Goal: Information Seeking & Learning: Learn about a topic

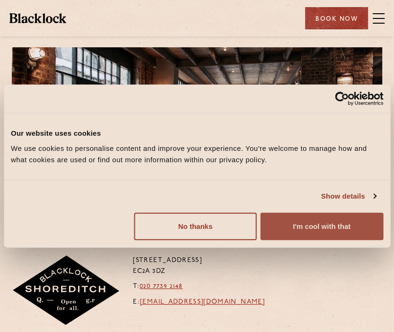
click at [308, 229] on button "I'm cool with that" at bounding box center [321, 225] width 123 height 27
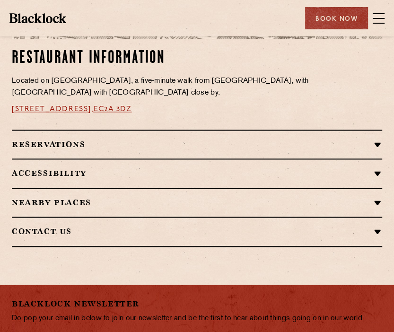
scroll to position [644, 0]
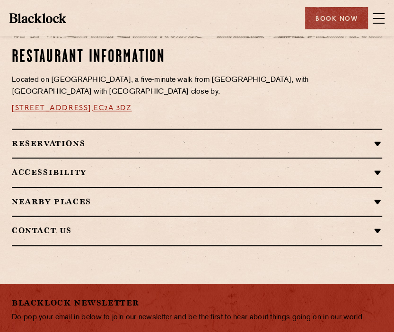
click at [95, 146] on h2 "Reservations" at bounding box center [197, 143] width 370 height 9
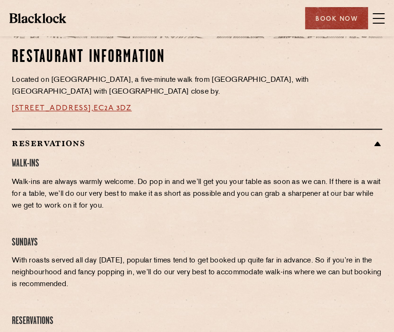
scroll to position [858, 0]
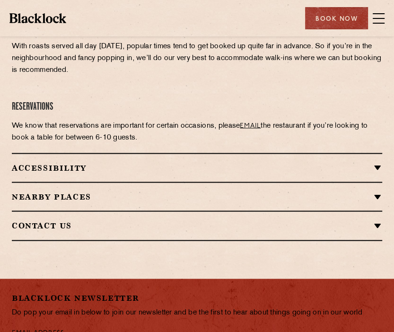
click at [377, 24] on span at bounding box center [379, 18] width 12 height 14
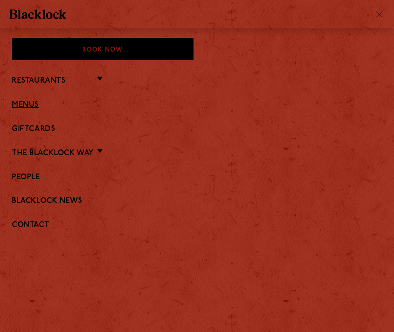
click at [38, 103] on link "Menus" at bounding box center [197, 105] width 370 height 9
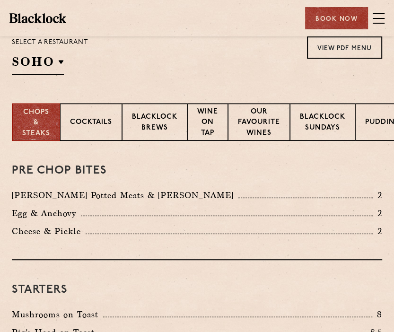
scroll to position [222, 0]
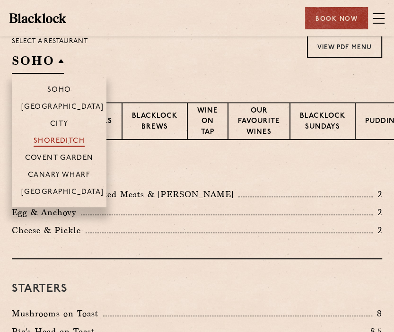
click at [62, 143] on p "Shoreditch" at bounding box center [60, 141] width 52 height 9
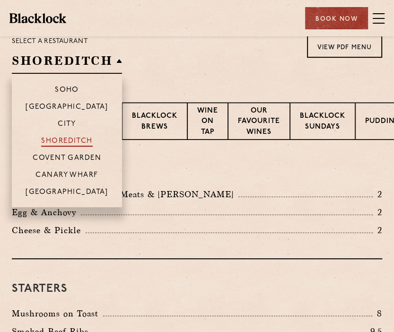
click at [89, 138] on p "Shoreditch" at bounding box center [67, 141] width 52 height 9
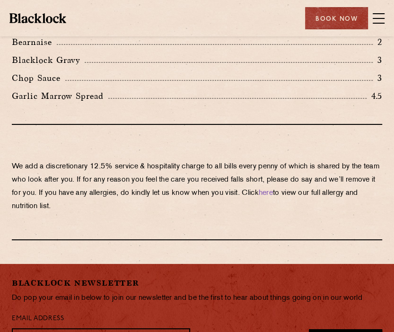
scroll to position [1964, 0]
